Goal: Transaction & Acquisition: Purchase product/service

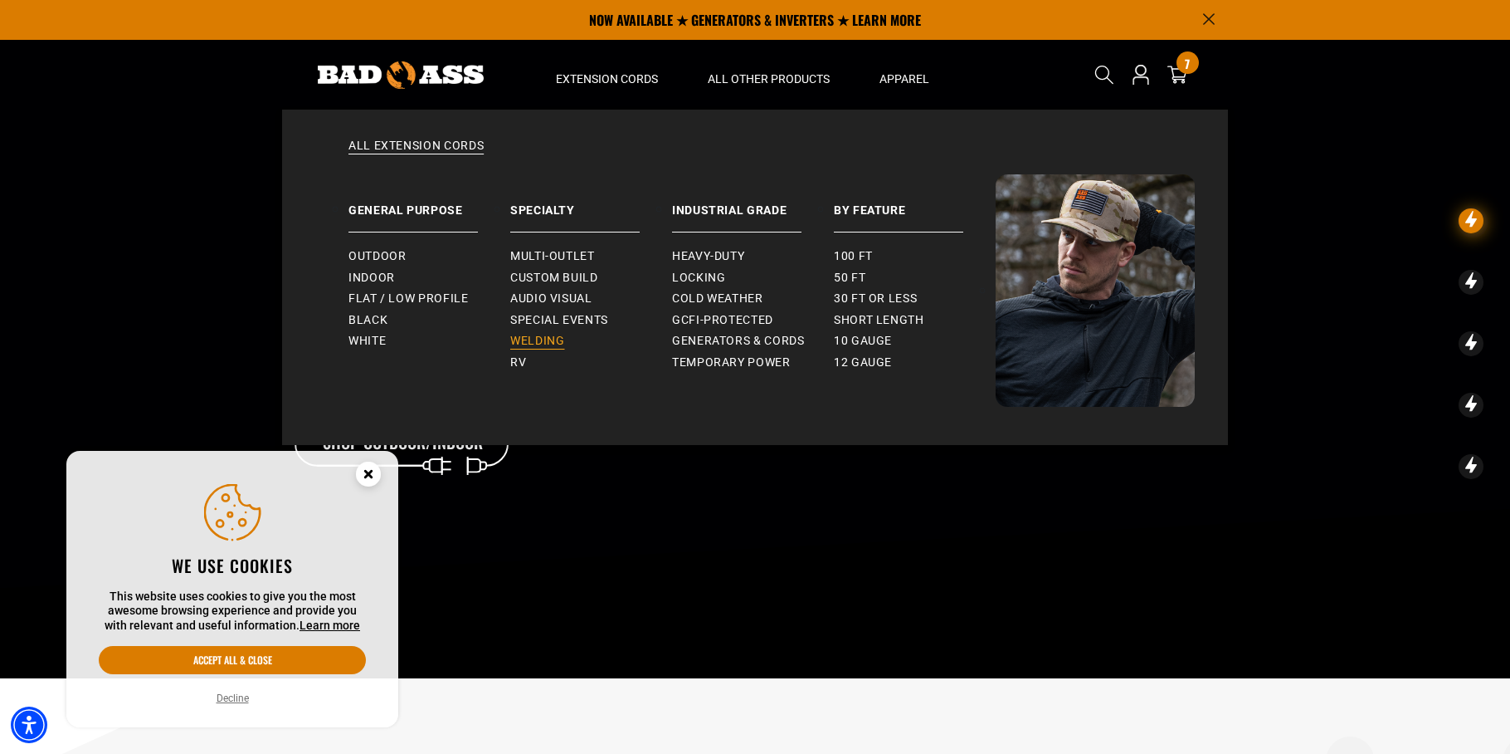
click at [536, 341] on span "Welding" at bounding box center [537, 341] width 54 height 15
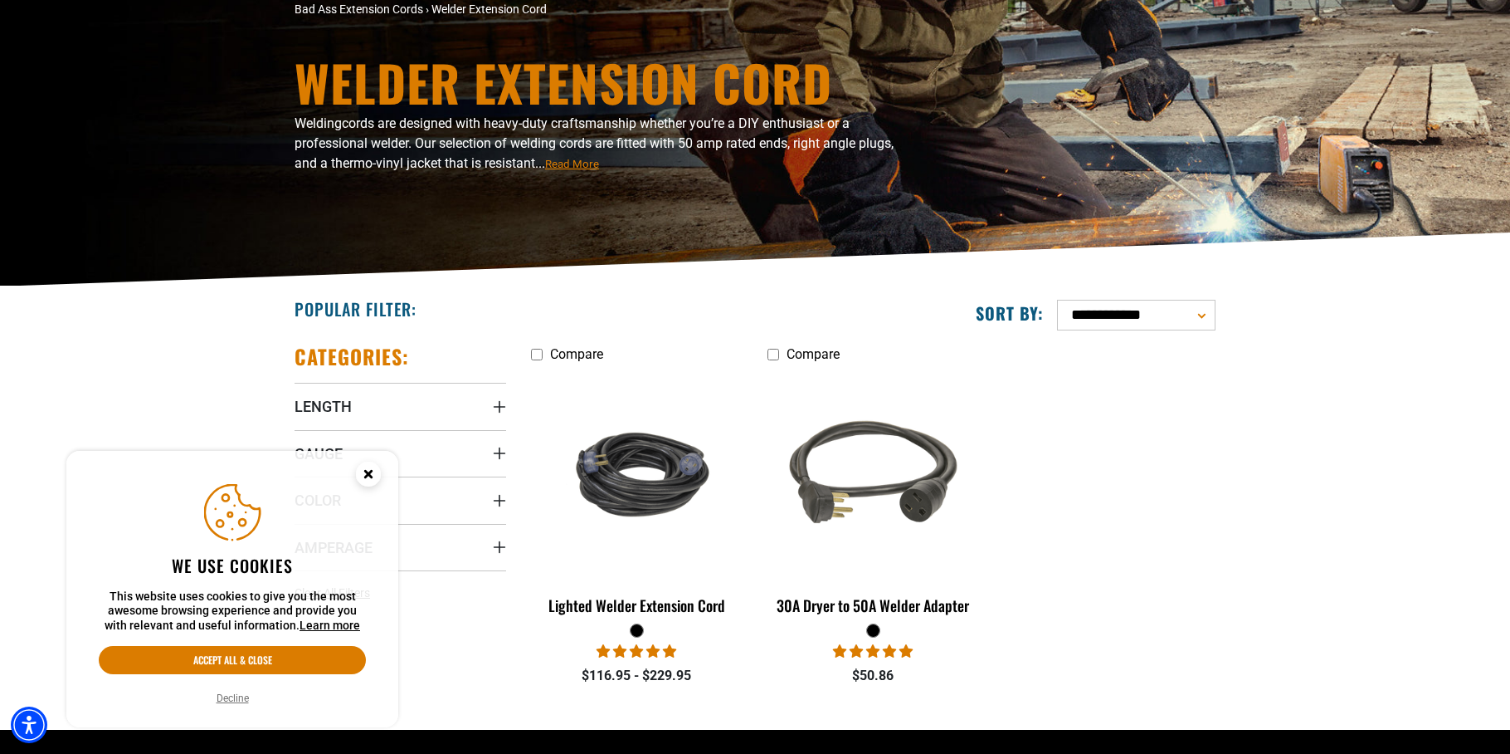
scroll to position [207, 0]
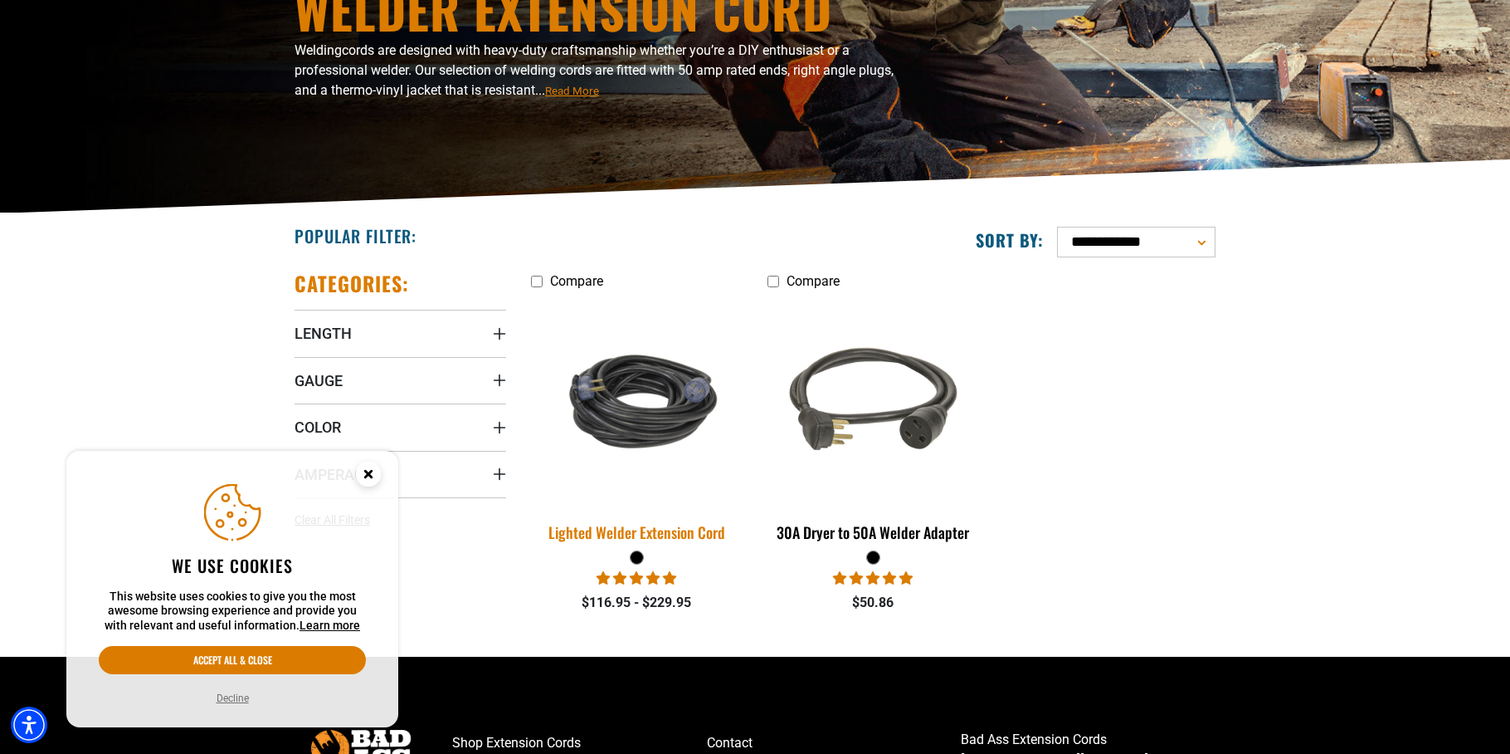
click at [653, 416] on img at bounding box center [637, 401] width 232 height 142
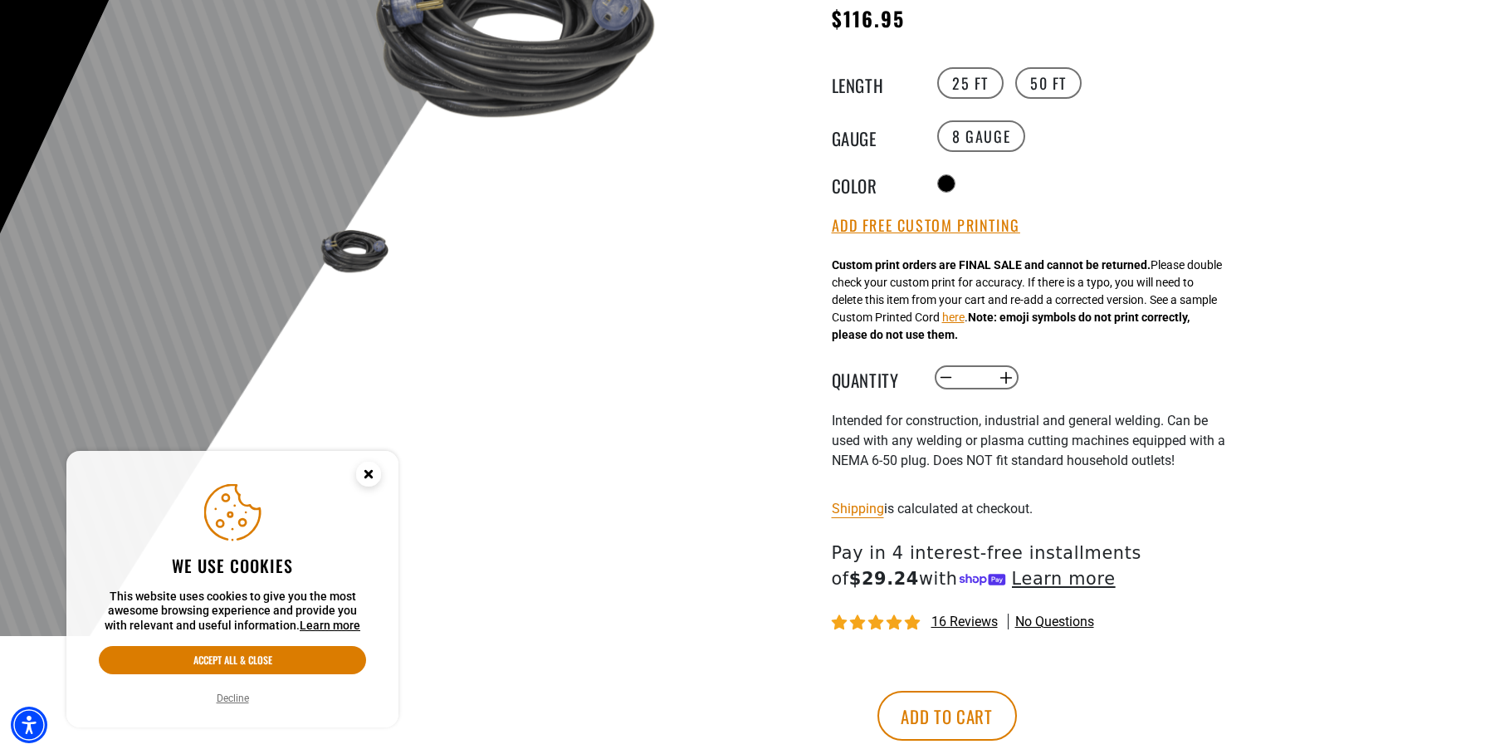
scroll to position [289, 0]
